Goal: Transaction & Acquisition: Register for event/course

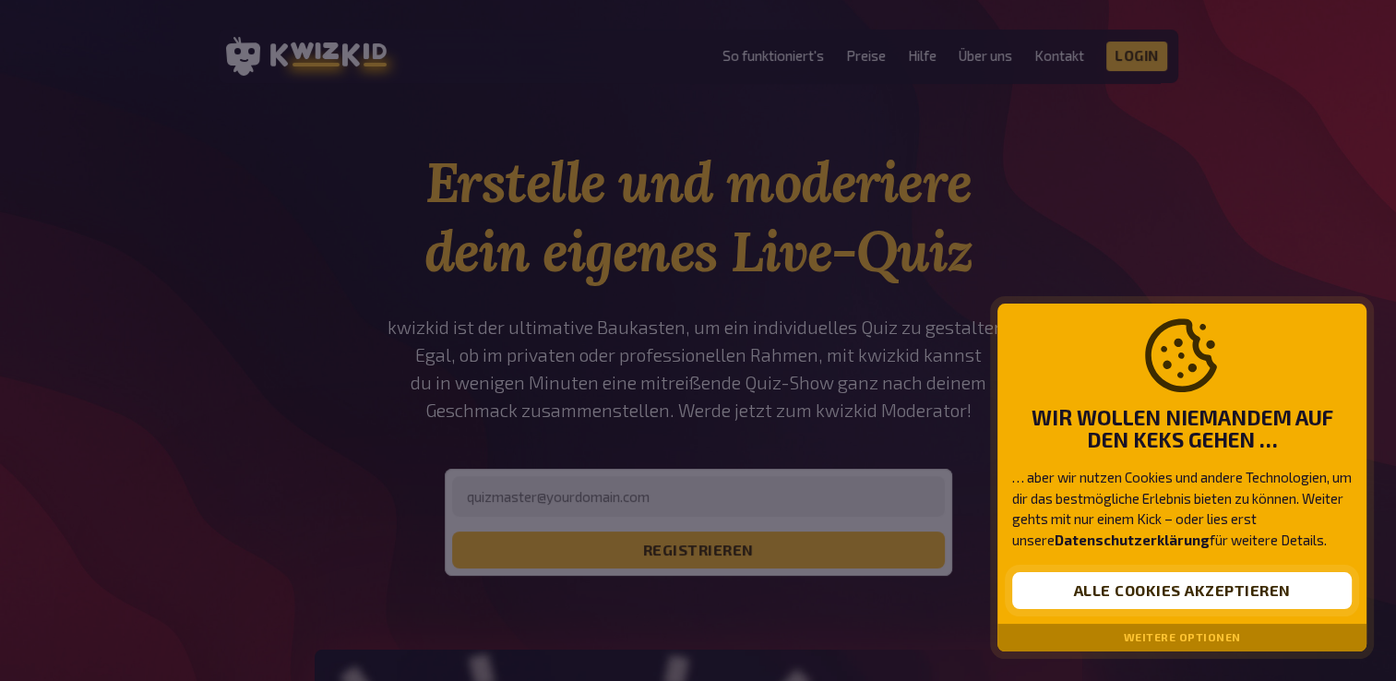
click at [1153, 596] on button "Alle Cookies akzeptieren" at bounding box center [1181, 590] width 339 height 37
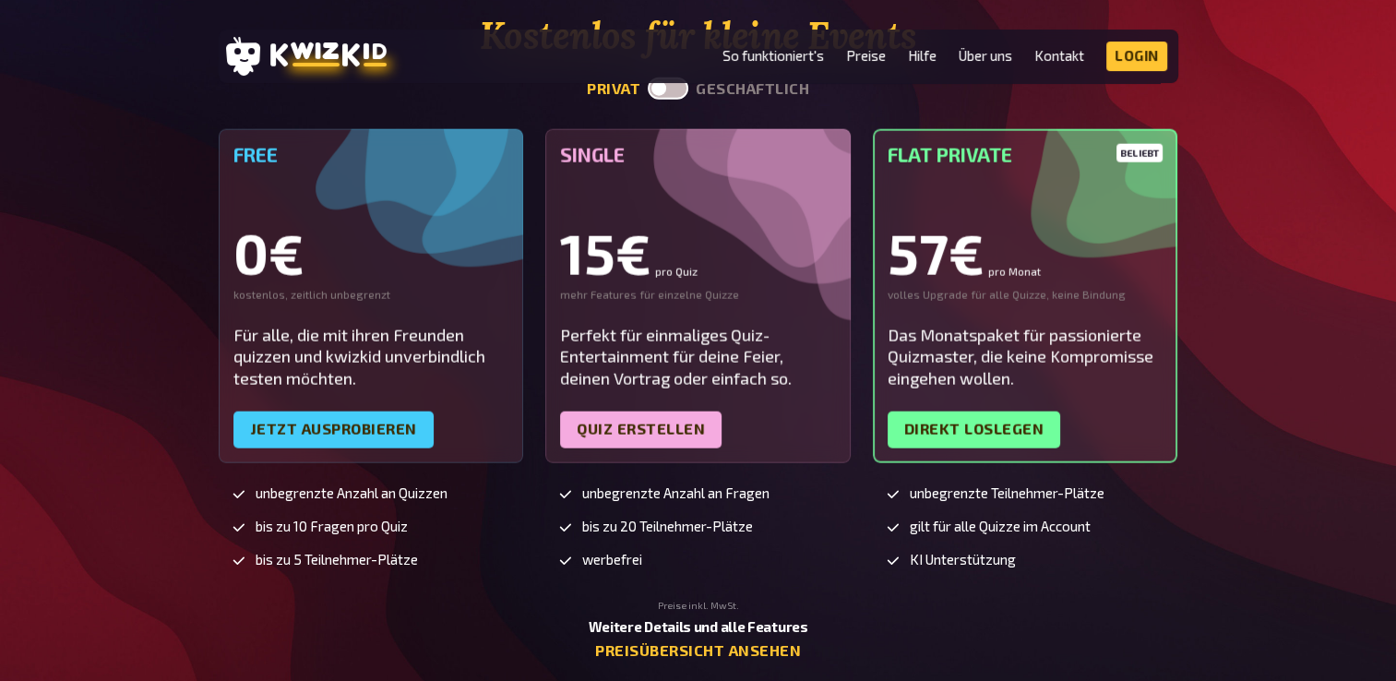
scroll to position [4652, 0]
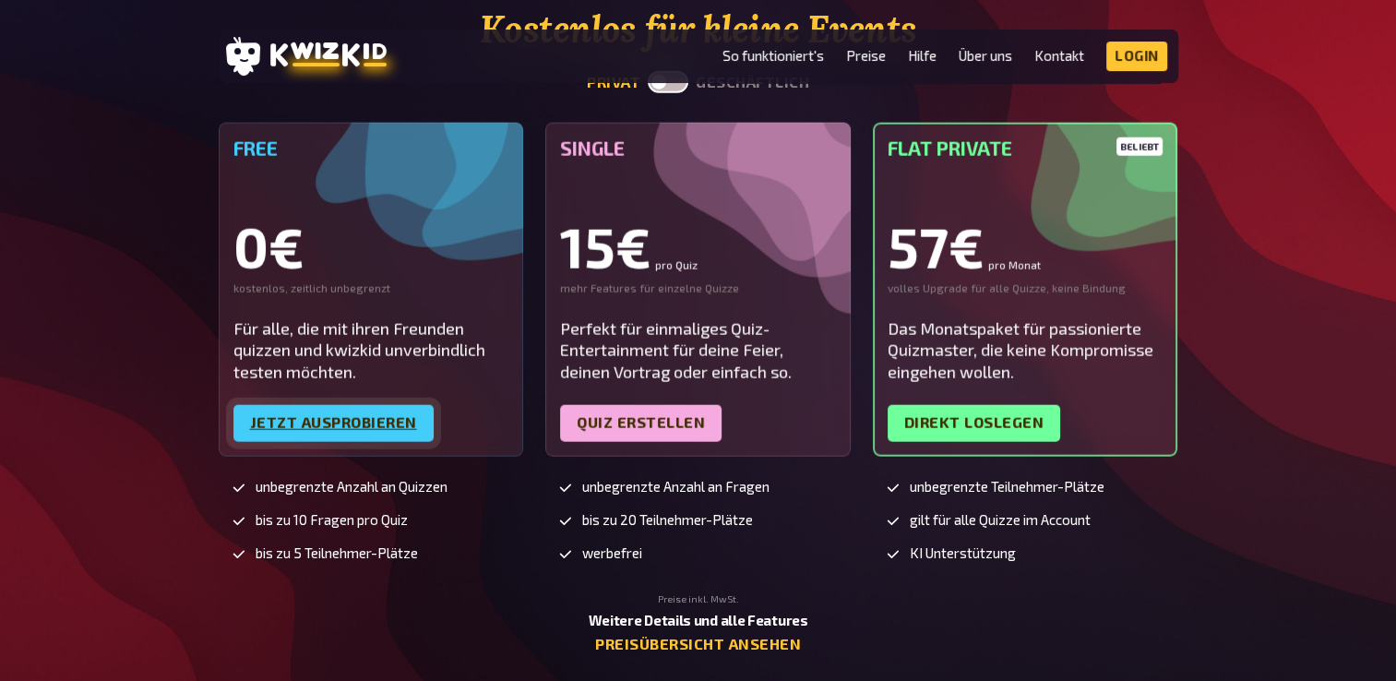
click at [336, 405] on link "Jetzt ausprobieren" at bounding box center [333, 423] width 200 height 37
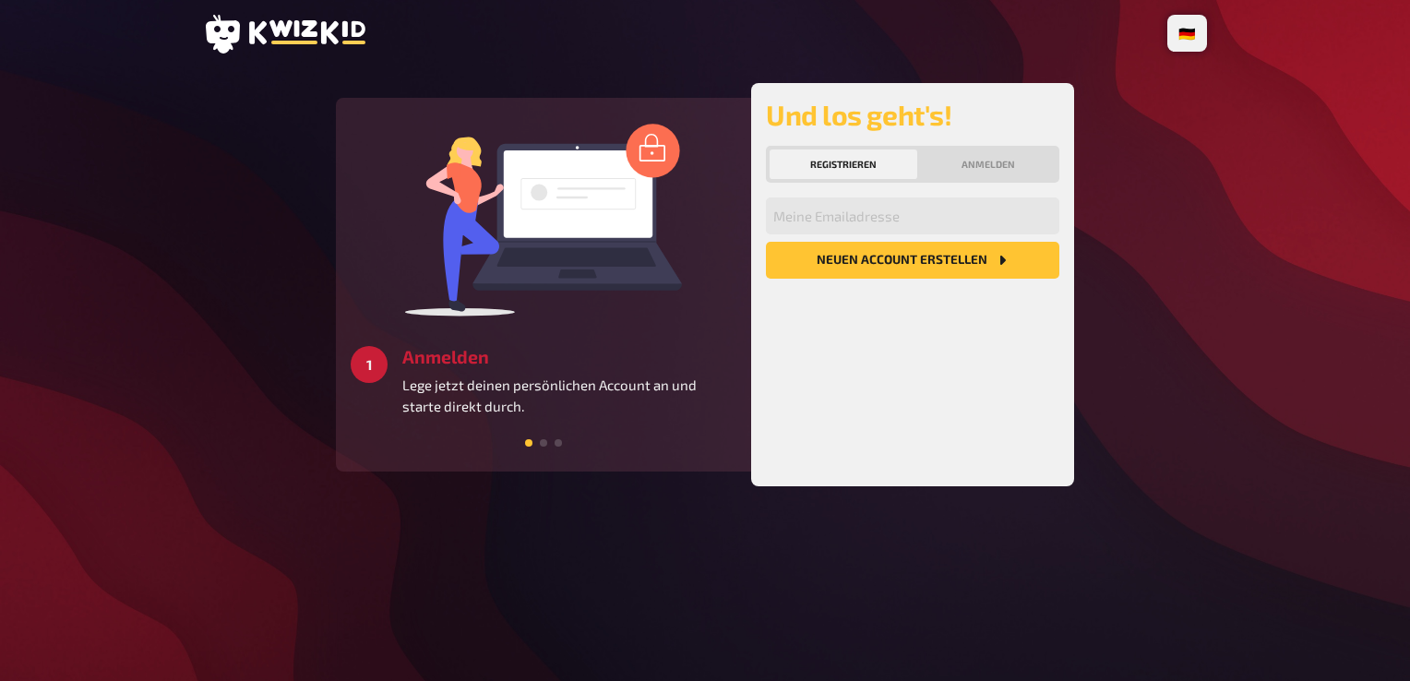
click at [869, 164] on button "Registrieren" at bounding box center [843, 164] width 148 height 30
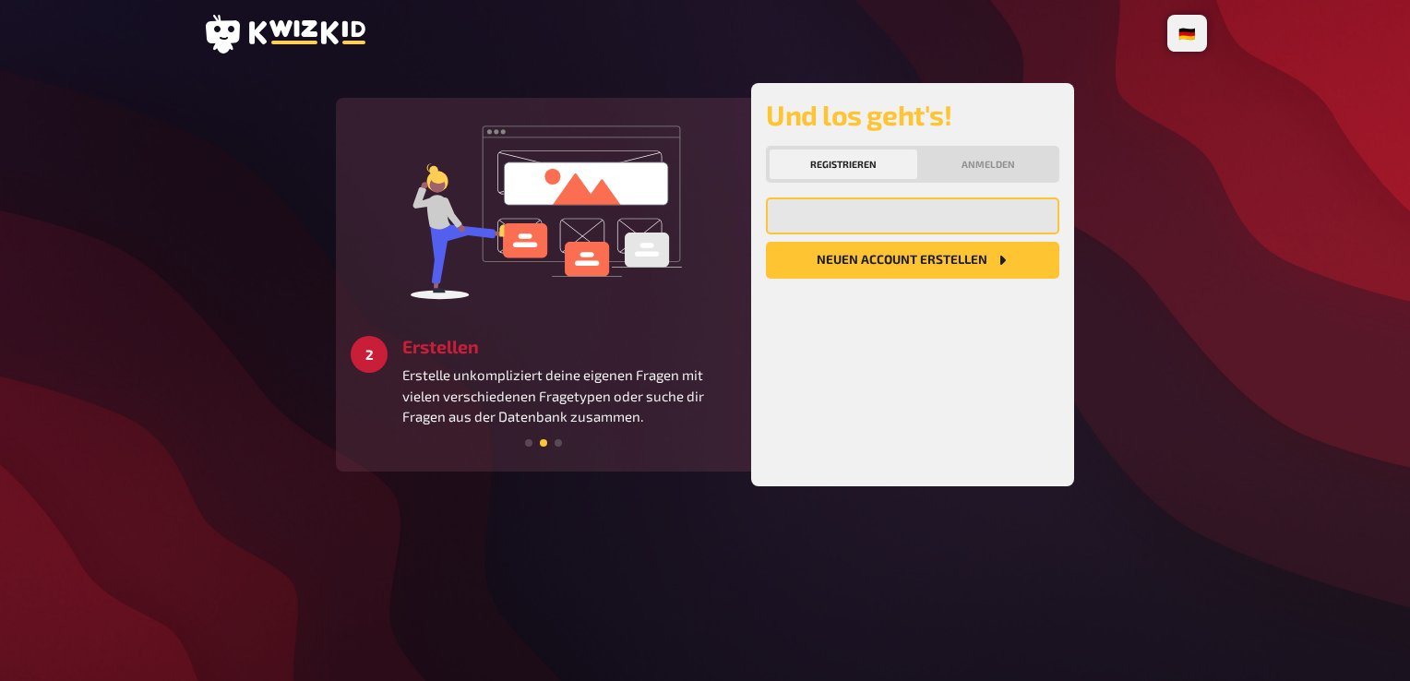
click at [852, 227] on input "email" at bounding box center [912, 215] width 293 height 37
type input "noack.thomas@web.de"
click at [863, 266] on button "Neuen Account Erstellen" at bounding box center [912, 260] width 293 height 37
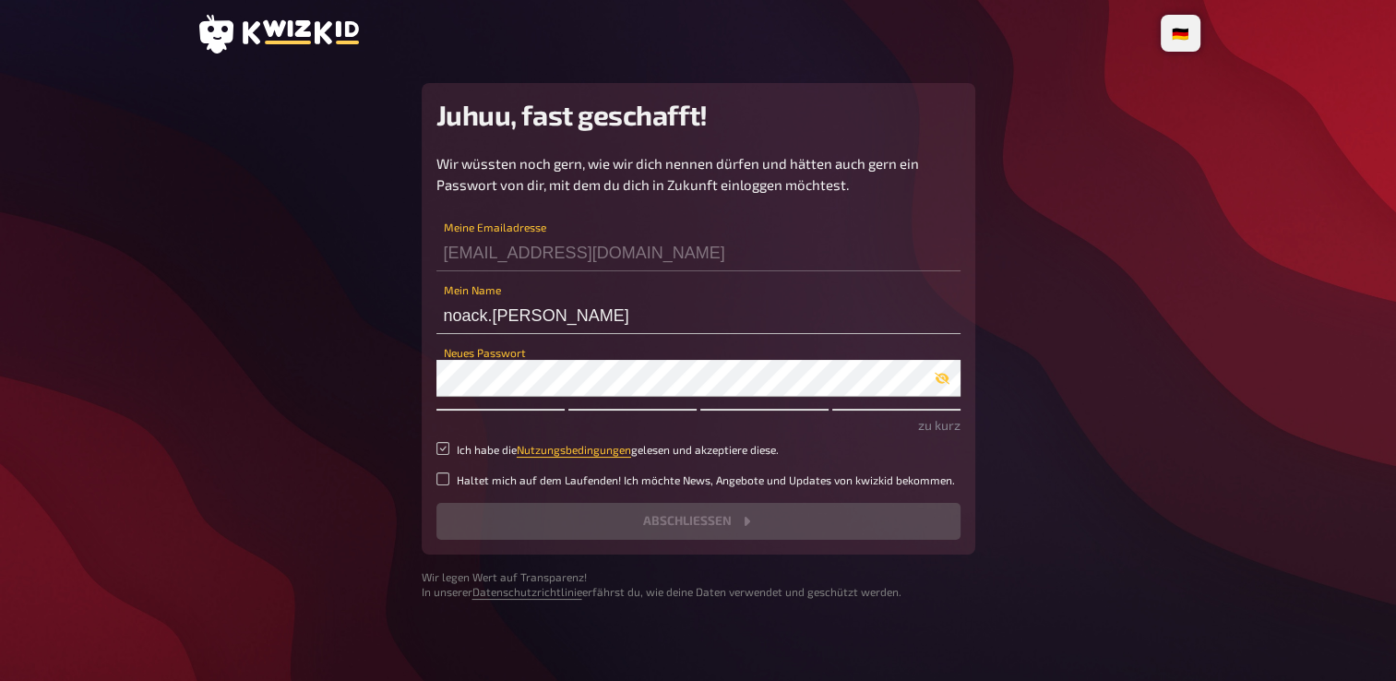
click at [436, 445] on input "Ich habe die Nutzungsbedingungen gelesen und akzeptiere diese." at bounding box center [442, 448] width 13 height 13
checkbox input "true"
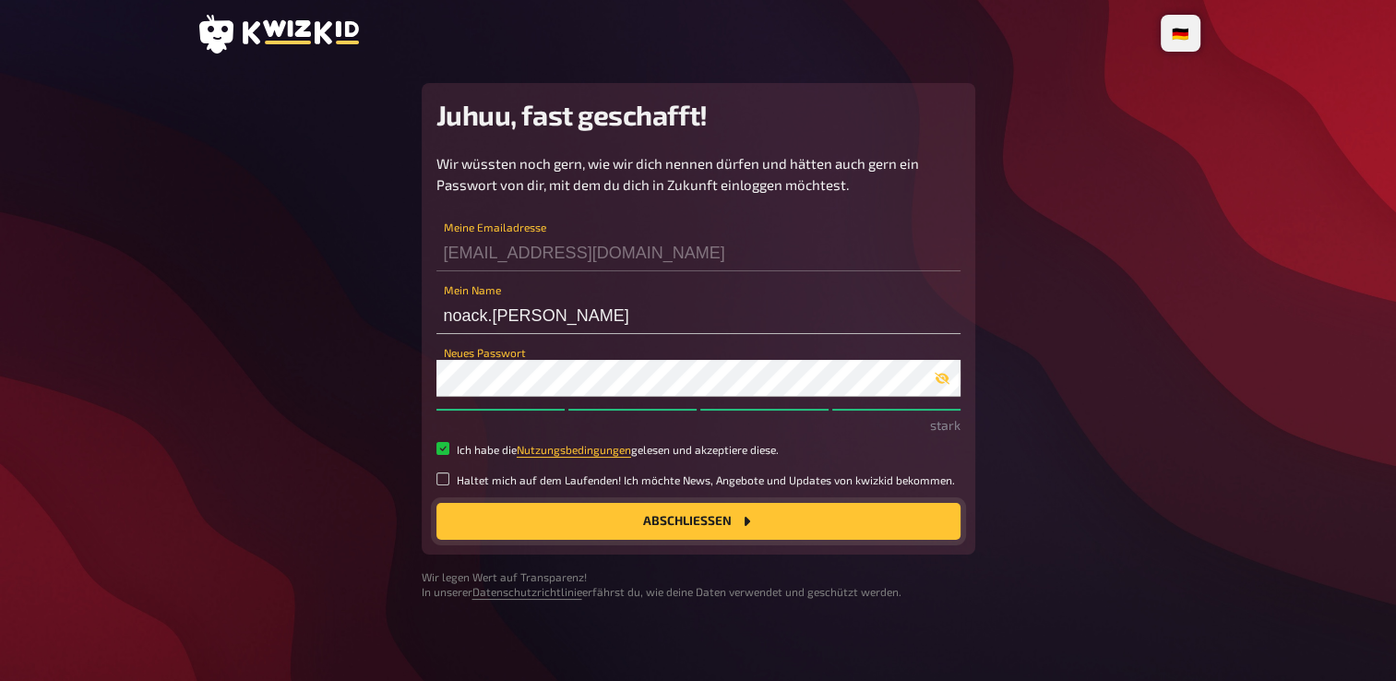
click at [697, 519] on button "Abschließen" at bounding box center [698, 521] width 524 height 37
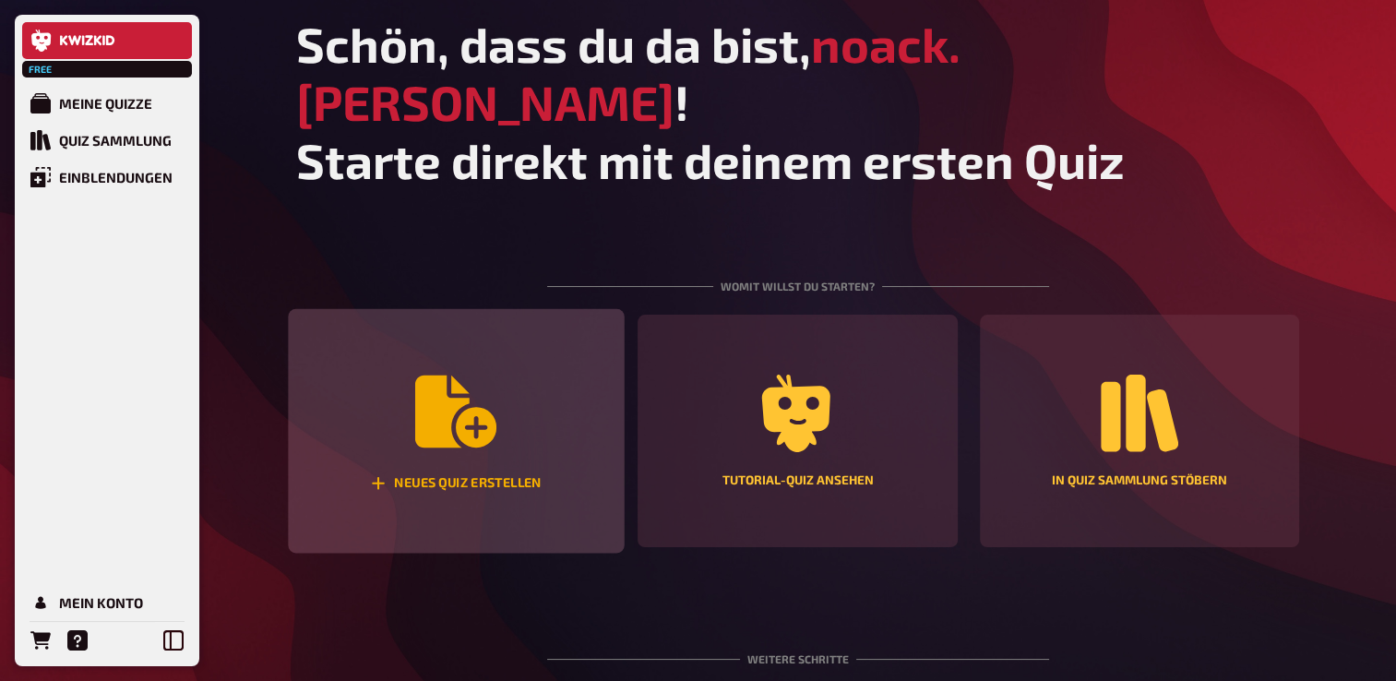
click at [435, 375] on icon "Neues Quiz erstellen" at bounding box center [455, 411] width 81 height 72
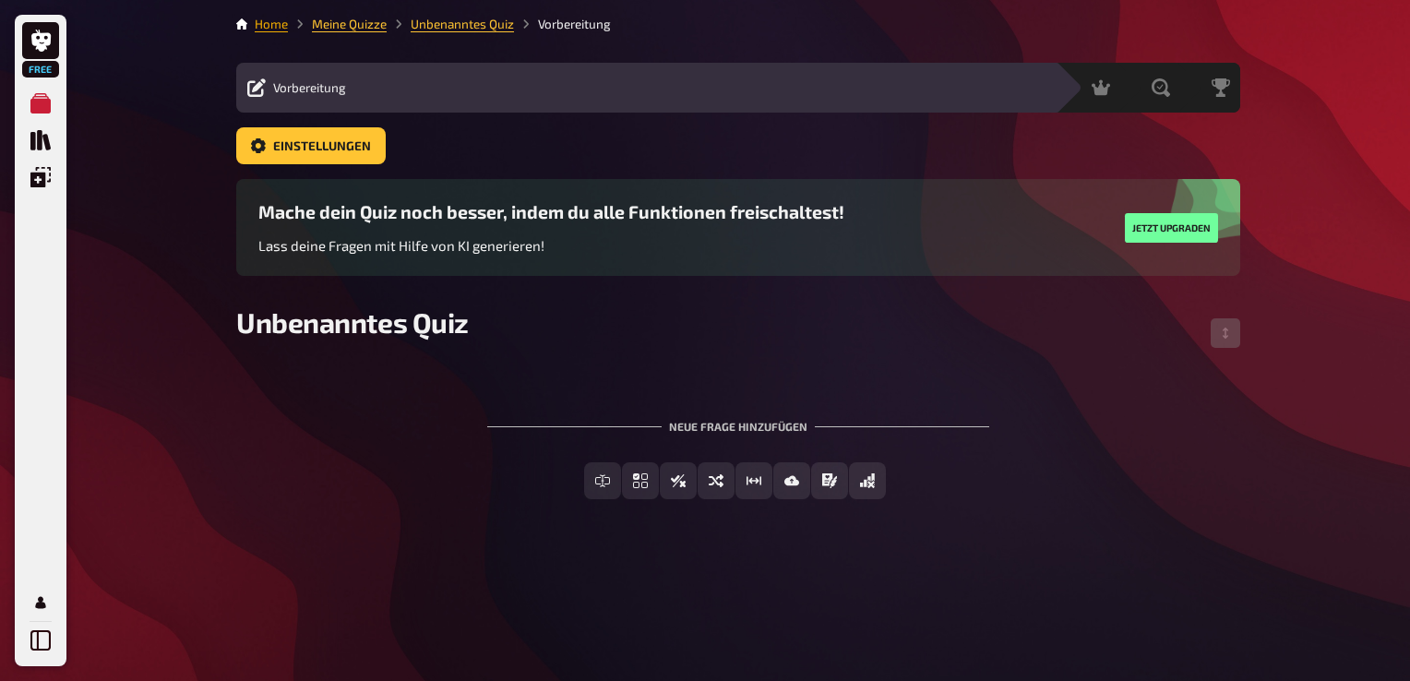
click at [256, 24] on link "Home" at bounding box center [271, 24] width 33 height 15
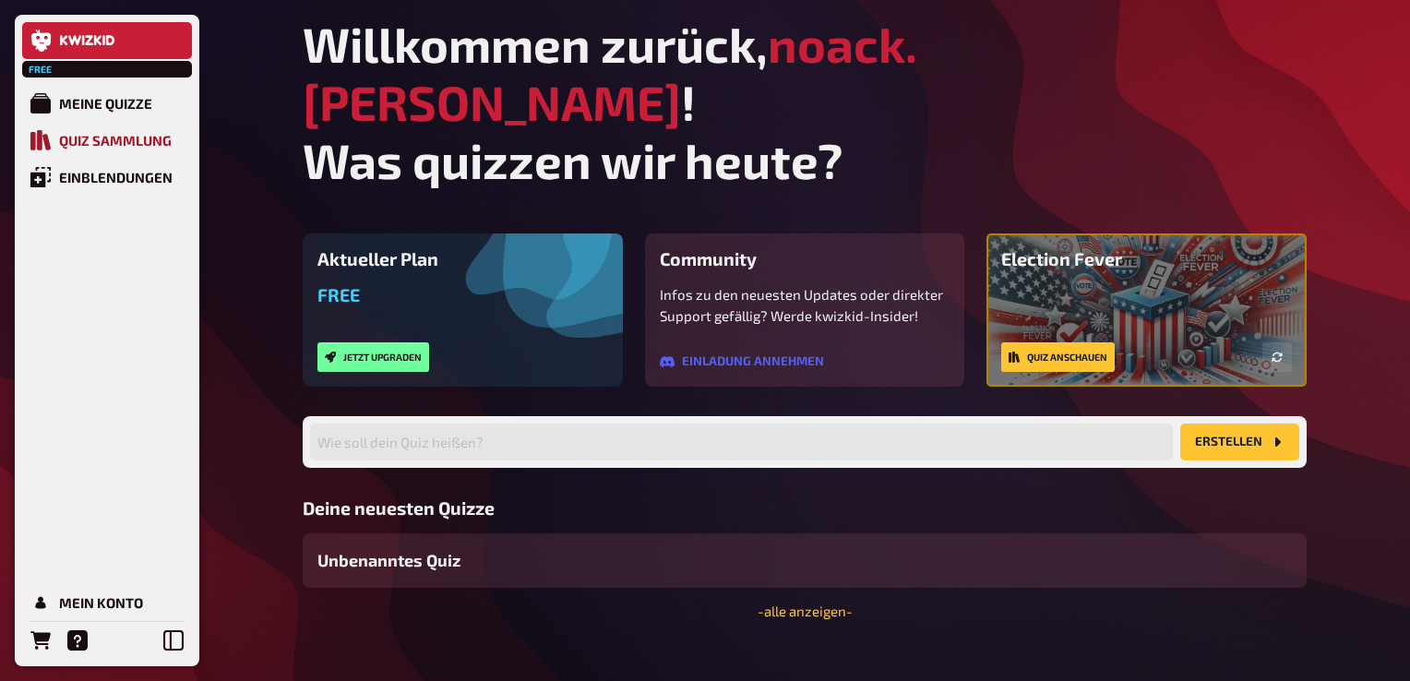
click at [115, 149] on div "Quiz Sammlung" at bounding box center [115, 140] width 113 height 17
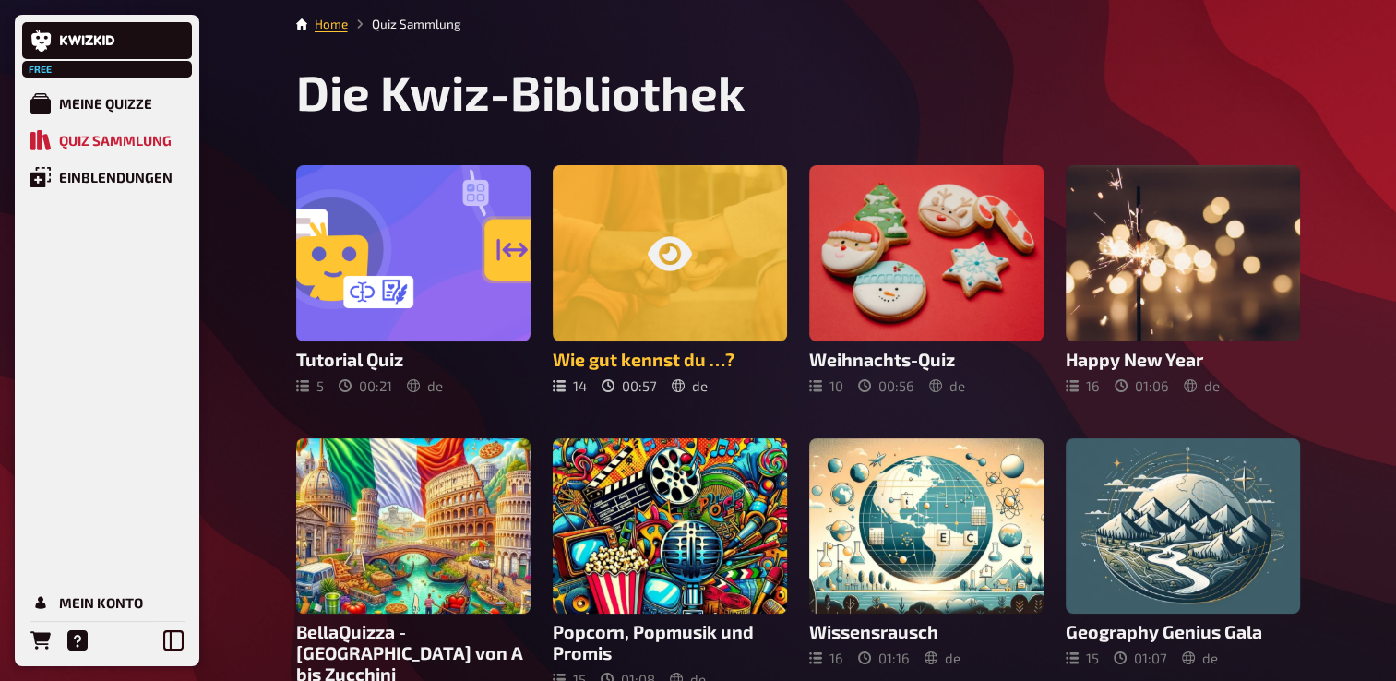
click at [638, 213] on div at bounding box center [670, 253] width 234 height 176
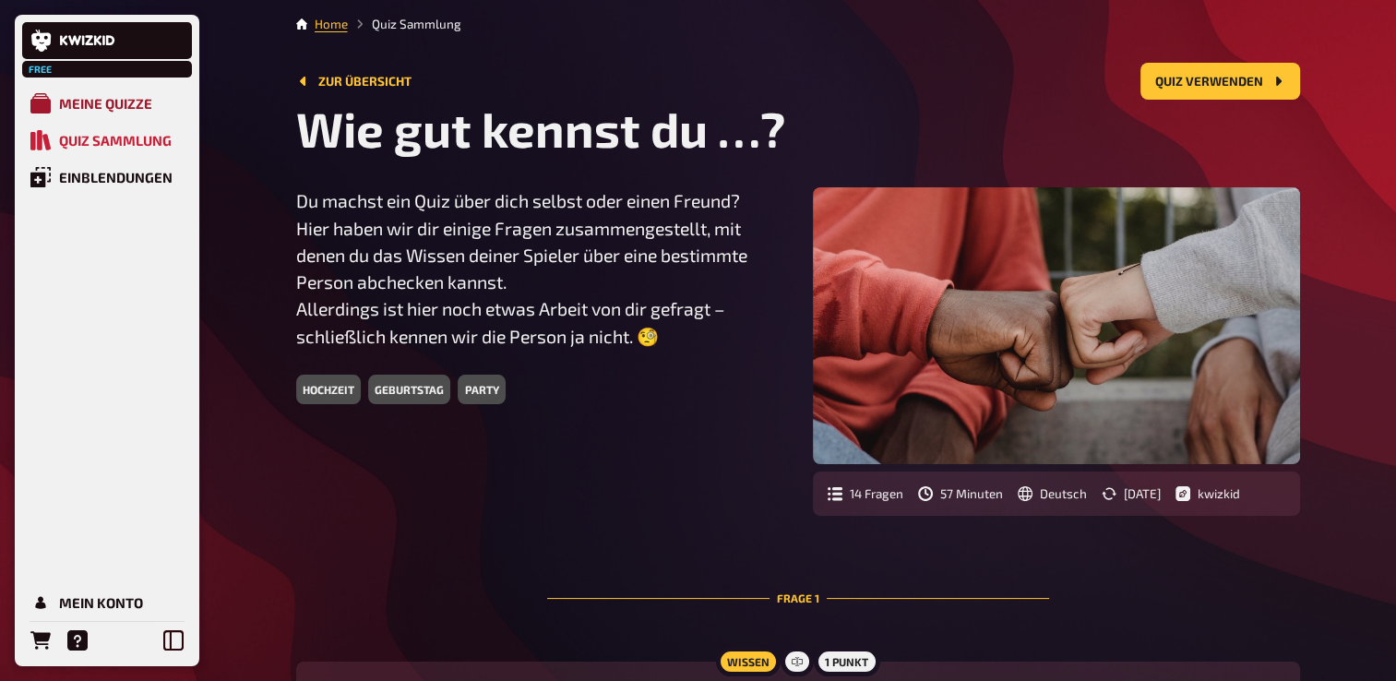
click at [103, 104] on div "Meine Quizze" at bounding box center [105, 103] width 93 height 17
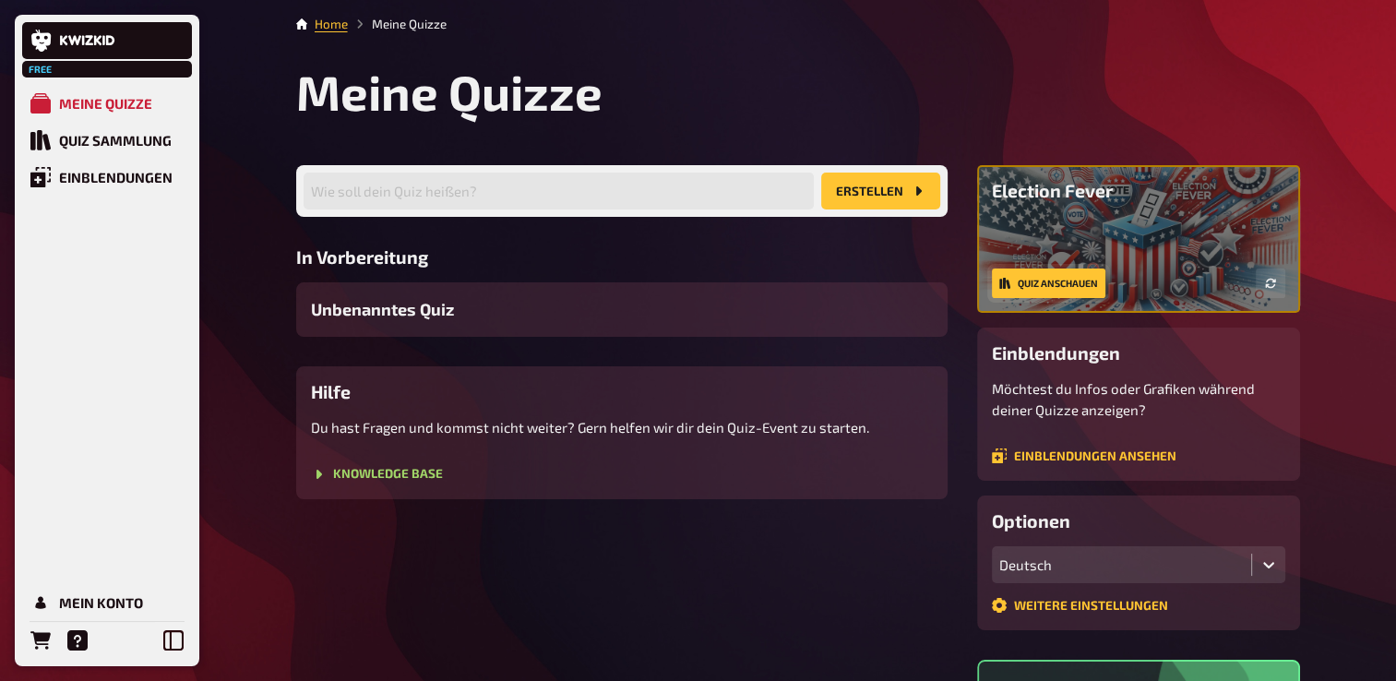
click at [1033, 280] on link "Quiz anschauen" at bounding box center [1048, 283] width 113 height 30
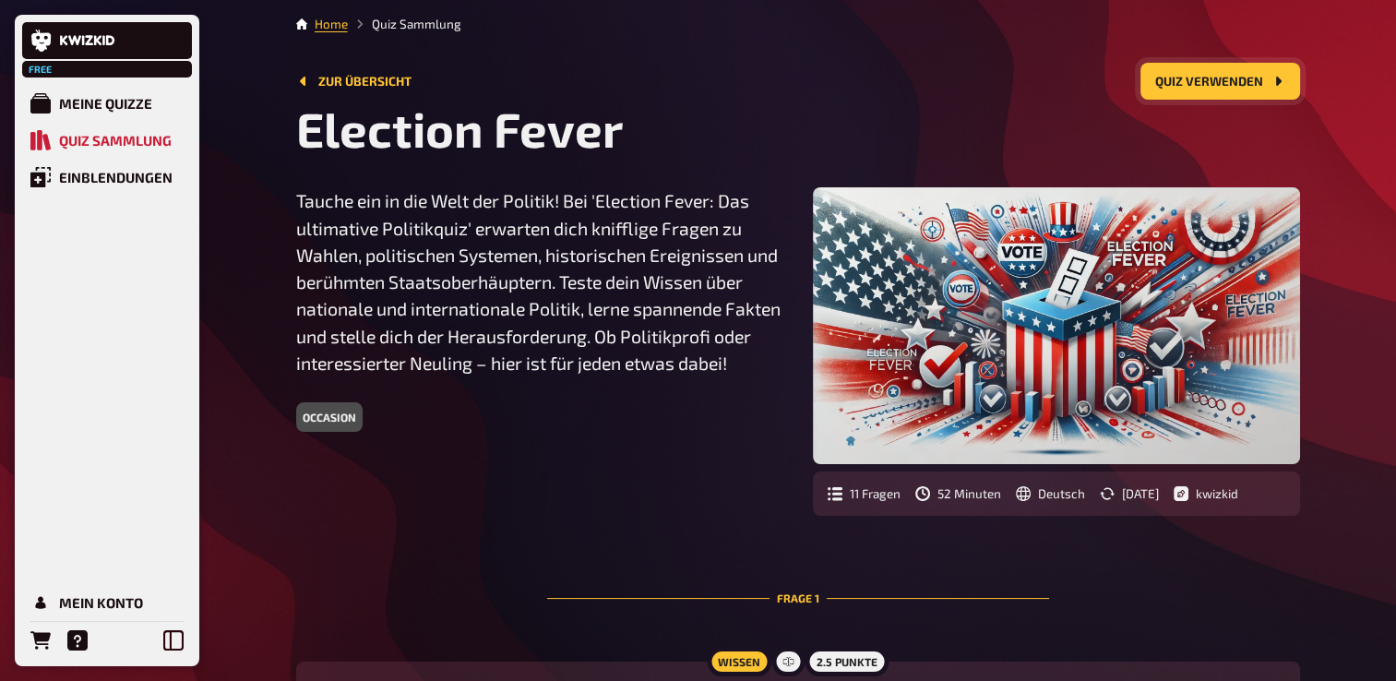
click at [1199, 77] on button "Quiz verwenden" at bounding box center [1220, 81] width 160 height 37
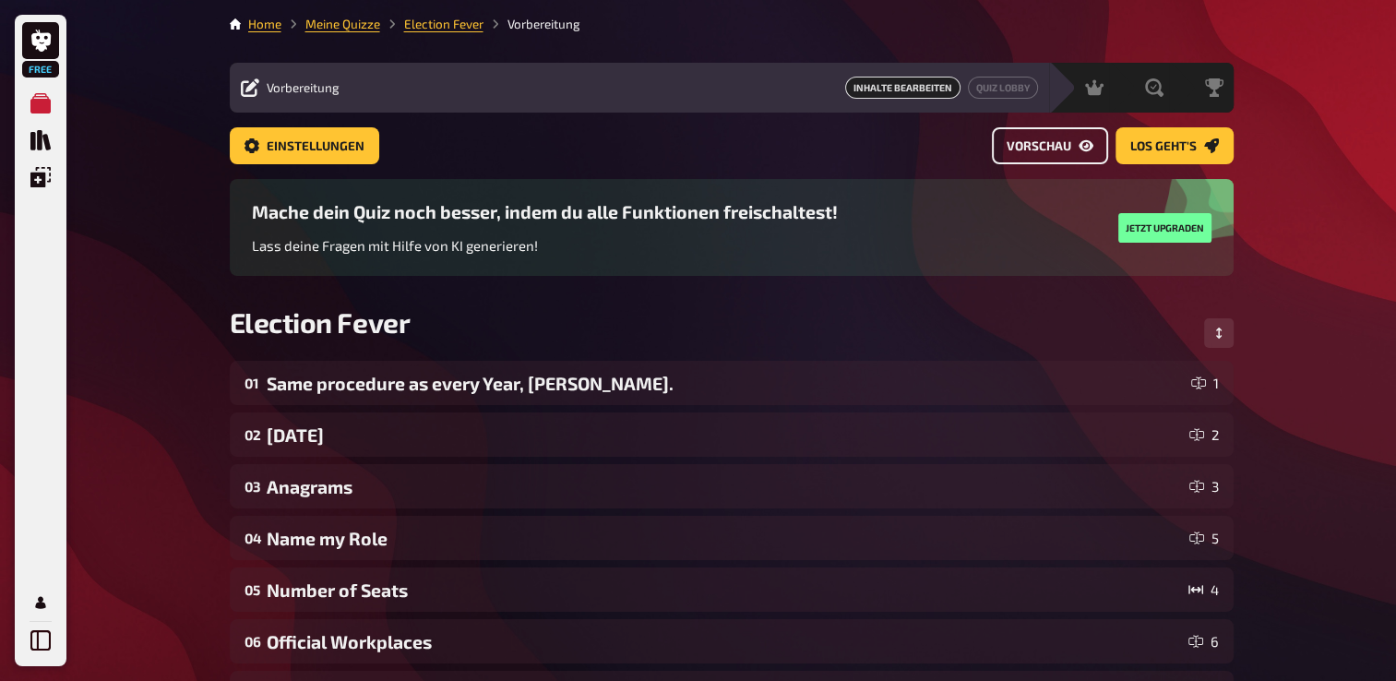
click at [1048, 146] on span "Vorschau" at bounding box center [1038, 146] width 65 height 13
